Goal: Task Accomplishment & Management: Use online tool/utility

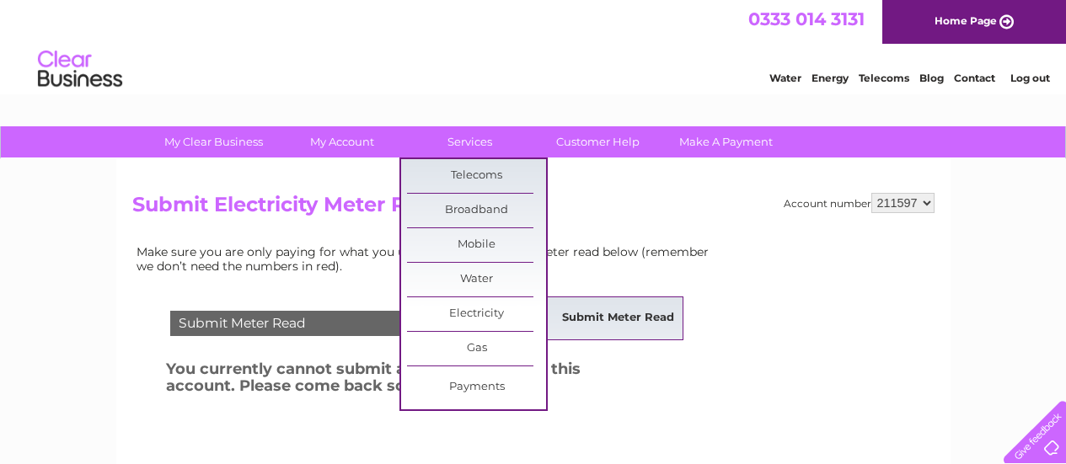
click at [604, 317] on link "Submit Meter Read" at bounding box center [617, 319] width 139 height 34
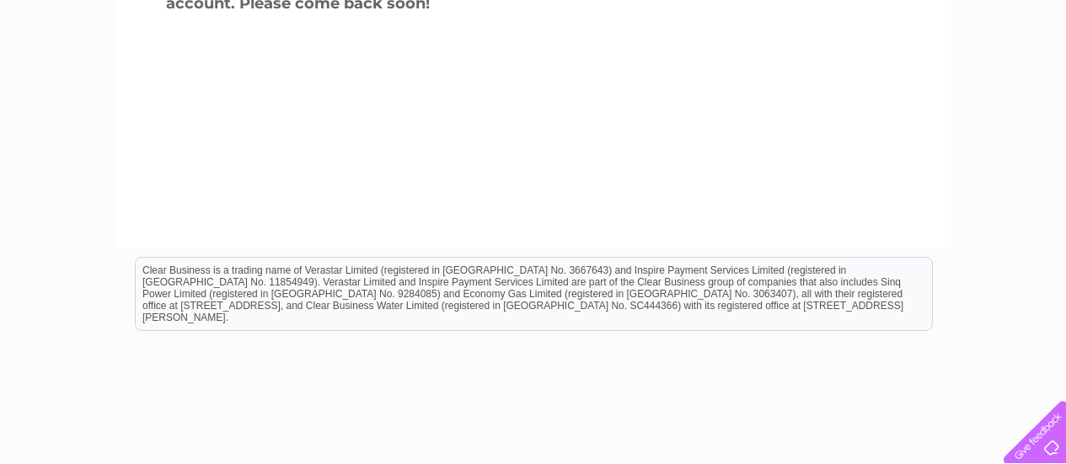
scroll to position [130, 0]
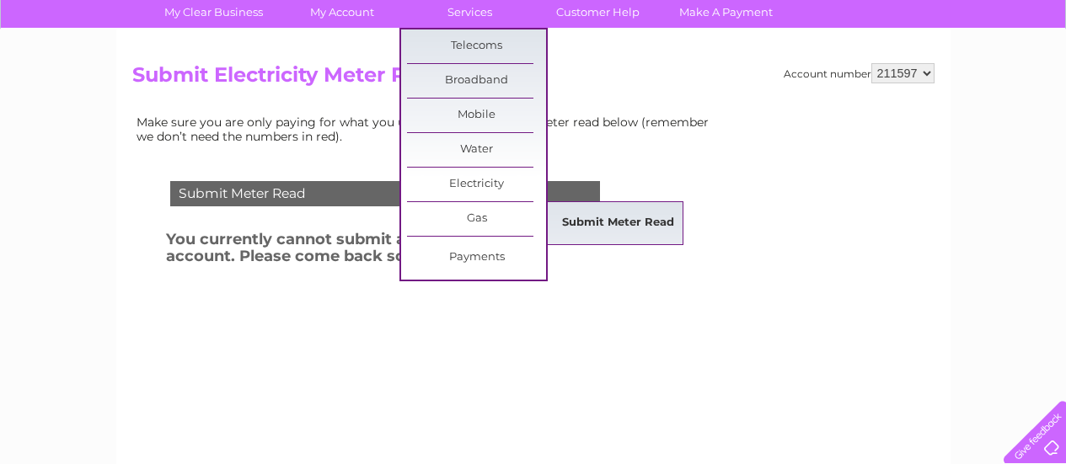
click at [618, 221] on link "Submit Meter Read" at bounding box center [617, 223] width 139 height 34
